Goal: Transaction & Acquisition: Purchase product/service

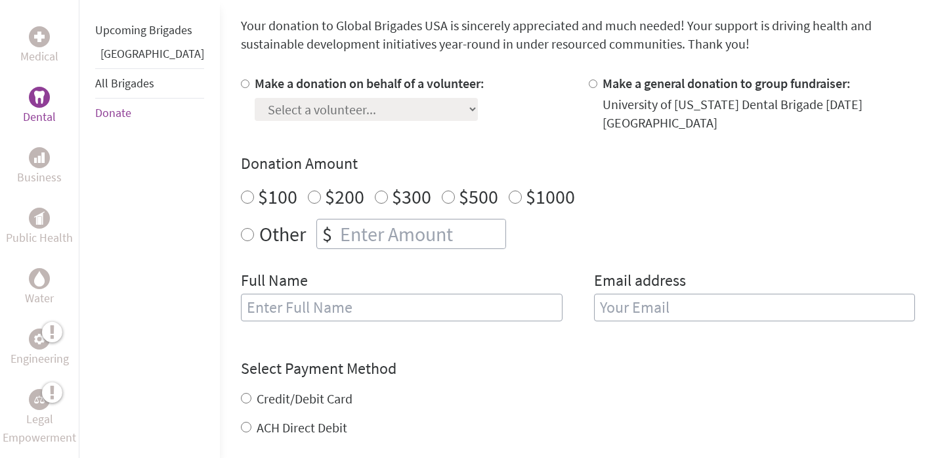
scroll to position [357, 0]
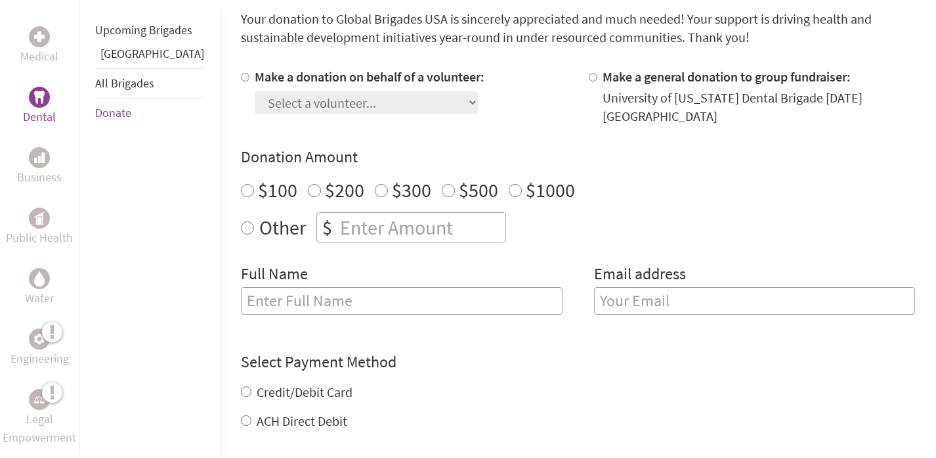
click at [334, 321] on div "Full Name" at bounding box center [402, 296] width 322 height 67
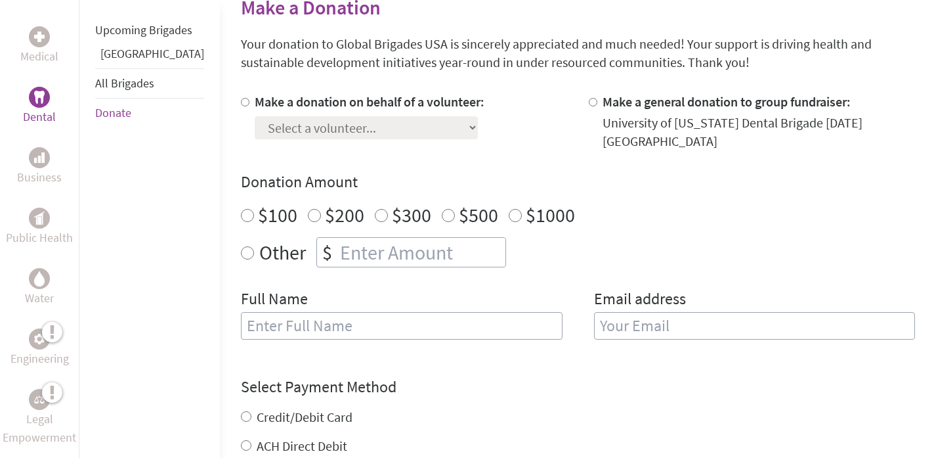
click at [376, 124] on div "Select a volunteer... aashika balaji Alex Bui Alexandria Ellington Aneka Velthu…" at bounding box center [370, 125] width 230 height 28
radio input "true"
click at [338, 250] on input "number" at bounding box center [422, 252] width 168 height 29
type input "250"
click at [241, 105] on div at bounding box center [248, 122] width 14 height 58
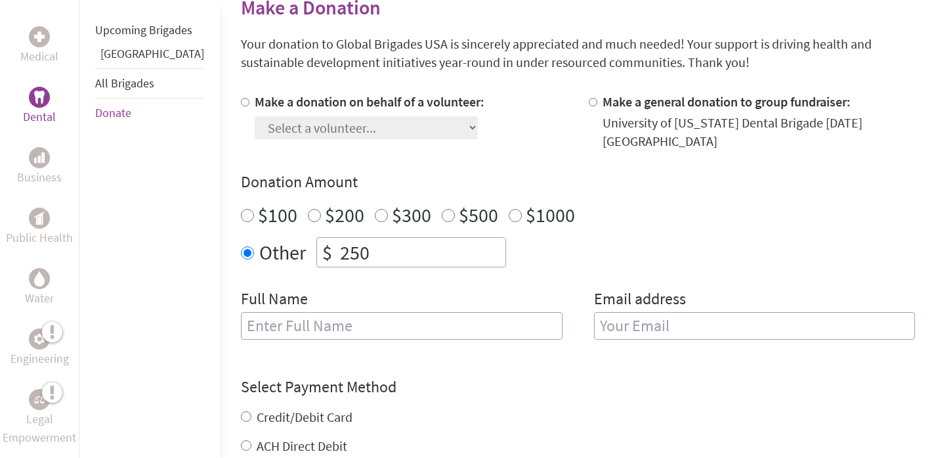
click at [241, 105] on input "Make a donation on behalf of a volunteer:" at bounding box center [245, 102] width 9 height 9
radio input "true"
click at [255, 115] on div "Select a volunteer... aashika balaji Alex Bui Alexandria Ellington Aneka Velthu…" at bounding box center [370, 125] width 230 height 28
